Goal: Information Seeking & Learning: Find specific fact

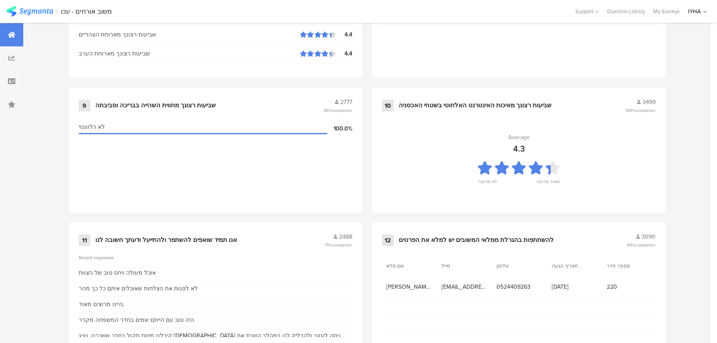
scroll to position [871, 0]
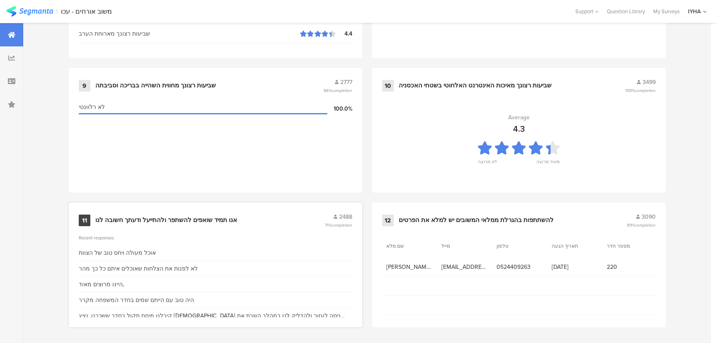
click at [124, 218] on div "אנו תמיד שואפים להשתפר ולהתייעל ודעתך חשובה לנו" at bounding box center [166, 220] width 142 height 8
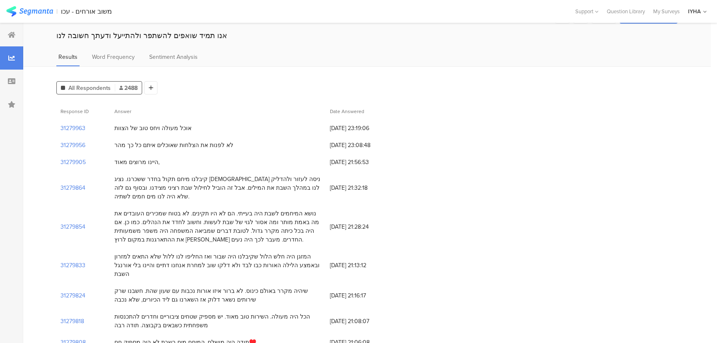
scroll to position [37, 0]
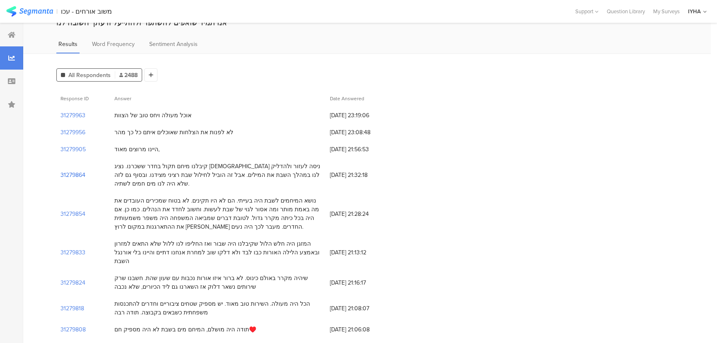
click at [72, 175] on section "31279864" at bounding box center [72, 175] width 25 height 9
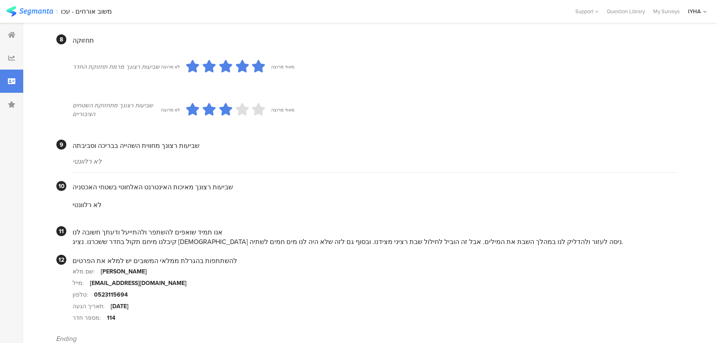
scroll to position [692, 0]
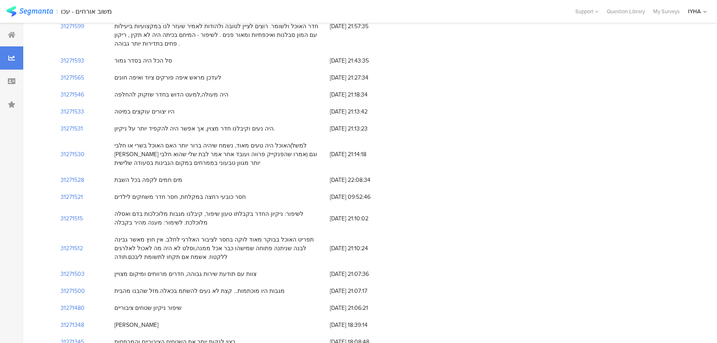
scroll to position [37, 0]
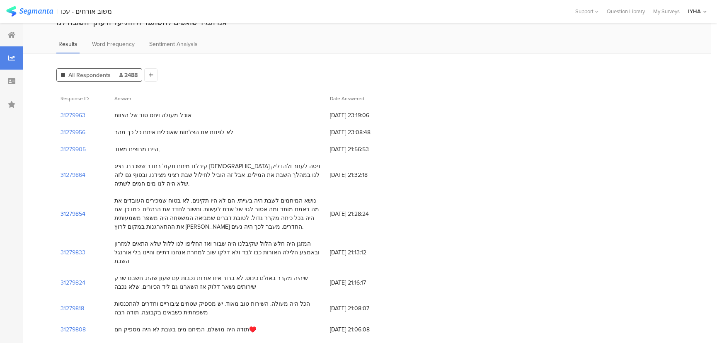
click at [68, 211] on section "31279854" at bounding box center [72, 214] width 25 height 9
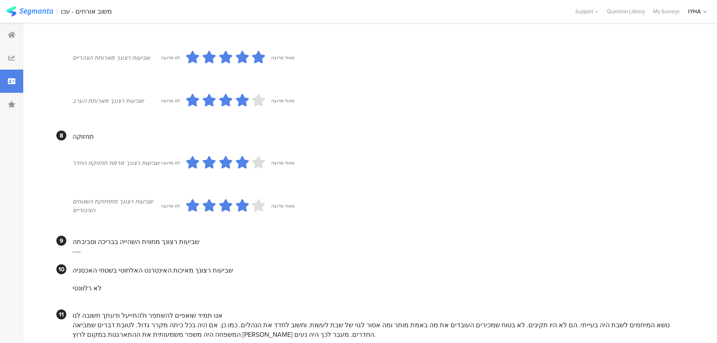
scroll to position [678, 0]
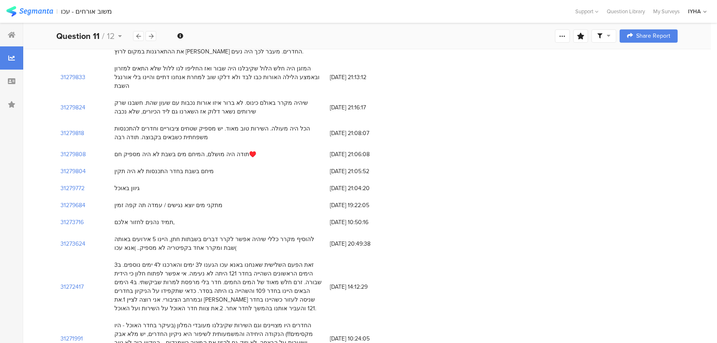
scroll to position [264, 0]
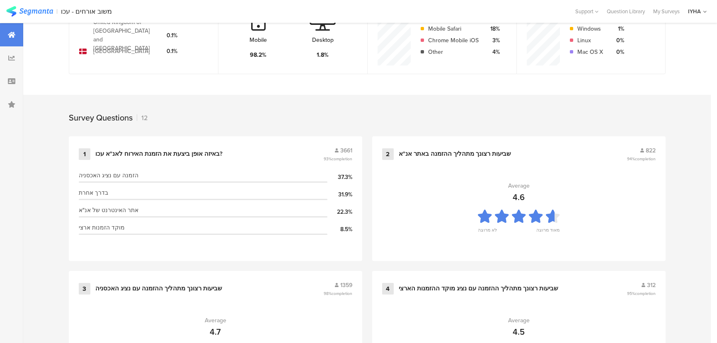
scroll to position [871, 0]
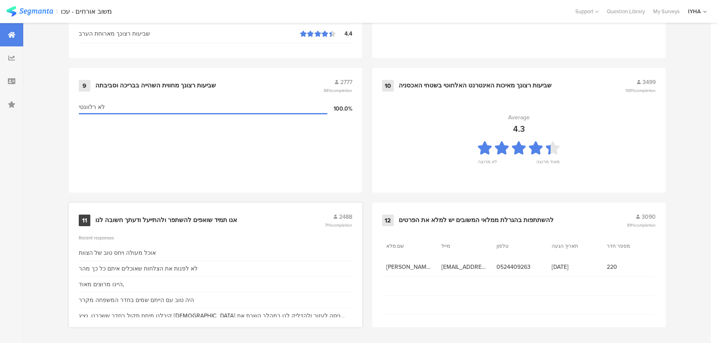
click at [148, 220] on div "אנו תמיד שואפים להשתפר ולהתייעל ודעתך חשובה לנו" at bounding box center [166, 220] width 142 height 8
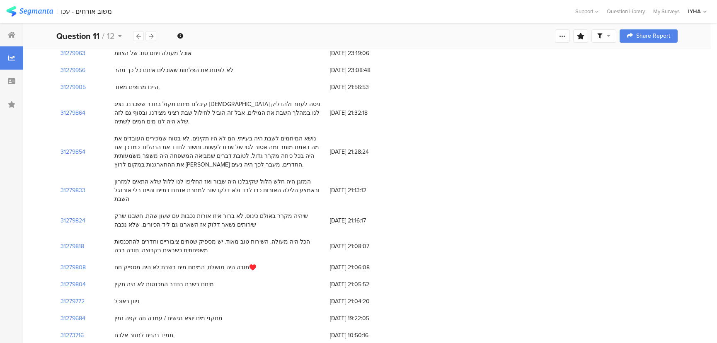
scroll to position [113, 0]
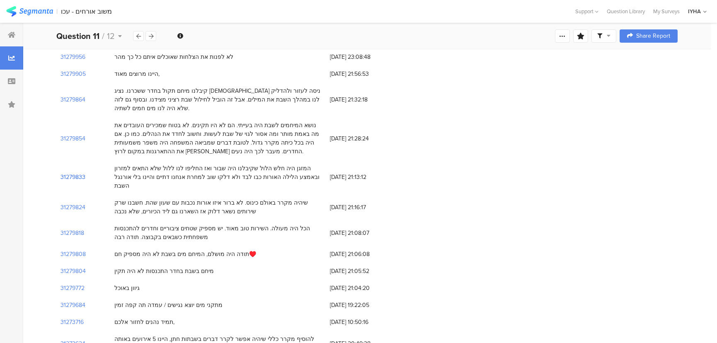
click at [80, 173] on section "31279833" at bounding box center [72, 177] width 25 height 9
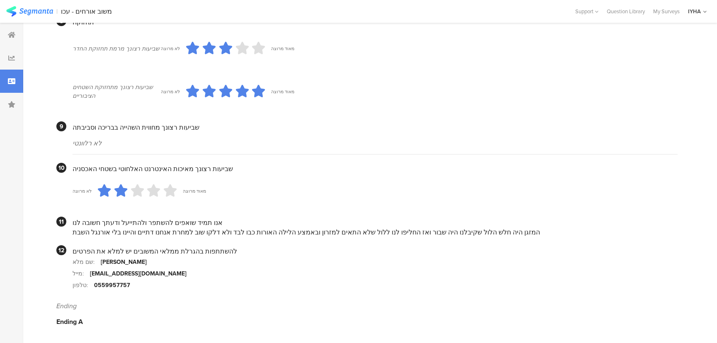
scroll to position [711, 0]
click at [270, 286] on section "טלפון: 0559957757" at bounding box center [375, 285] width 605 height 12
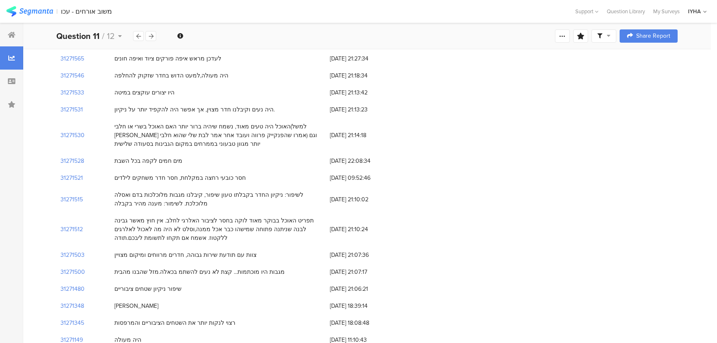
scroll to position [113, 0]
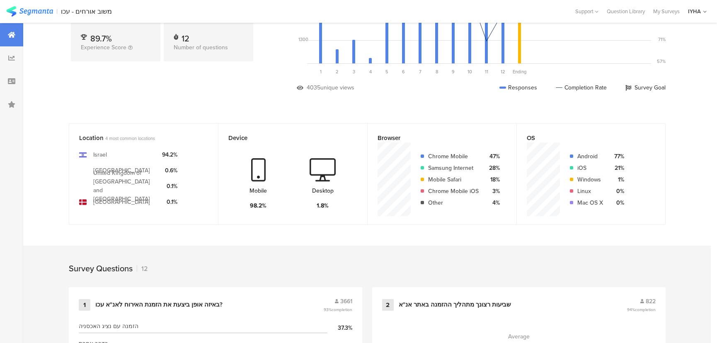
scroll to position [871, 0]
